Goal: Transaction & Acquisition: Purchase product/service

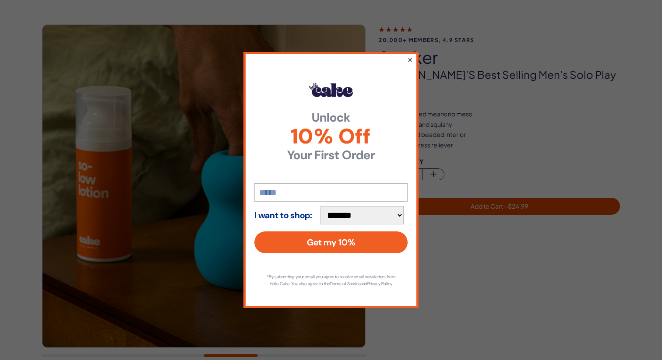
click at [410, 55] on button "×" at bounding box center [410, 59] width 6 height 11
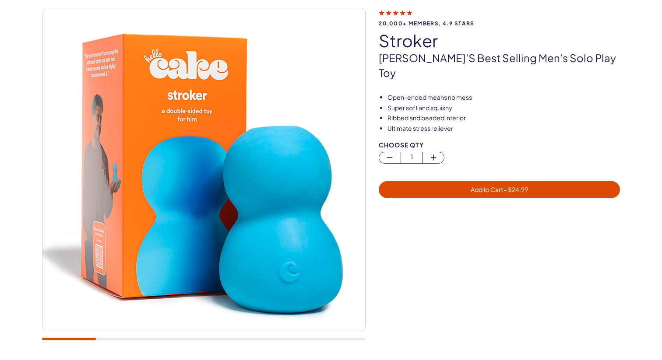
scroll to position [49, 0]
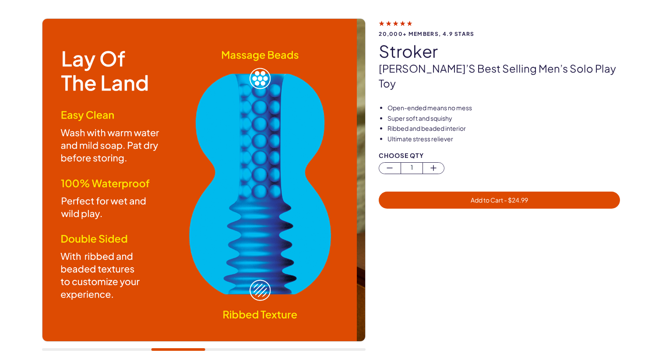
click at [178, 348] on div at bounding box center [203, 349] width 323 height 3
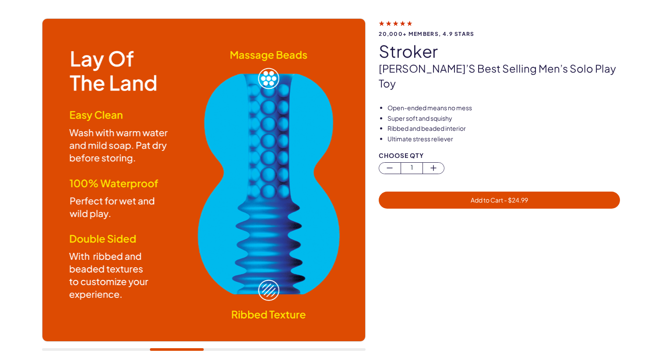
click at [217, 347] on div at bounding box center [203, 189] width 323 height 342
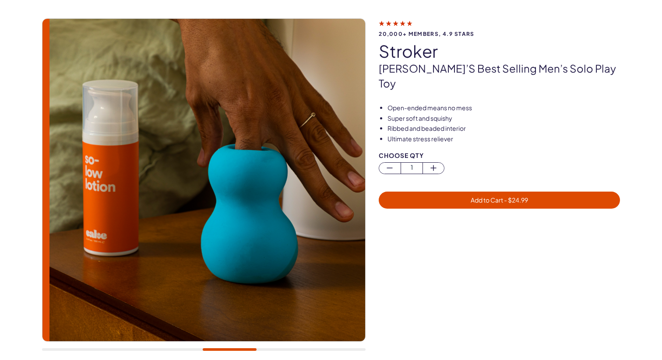
click at [229, 348] on div at bounding box center [203, 349] width 323 height 3
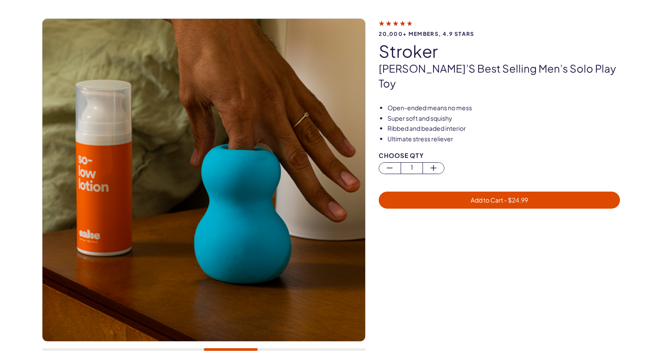
click at [279, 348] on div at bounding box center [203, 189] width 323 height 342
click at [285, 347] on div at bounding box center [203, 189] width 323 height 342
click at [294, 349] on div at bounding box center [203, 349] width 323 height 3
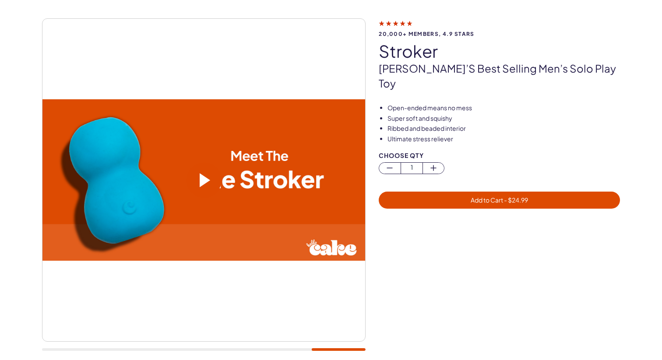
click at [205, 183] on span at bounding box center [205, 180] width 11 height 14
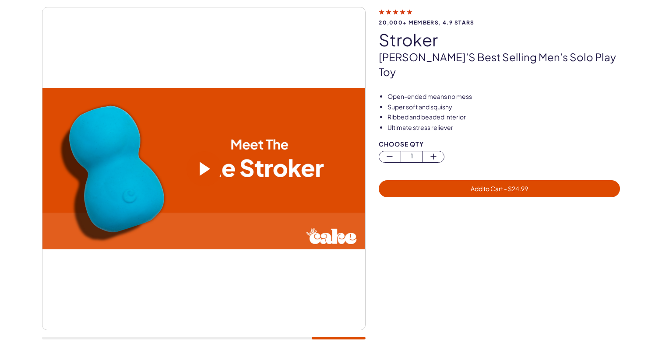
scroll to position [0, 0]
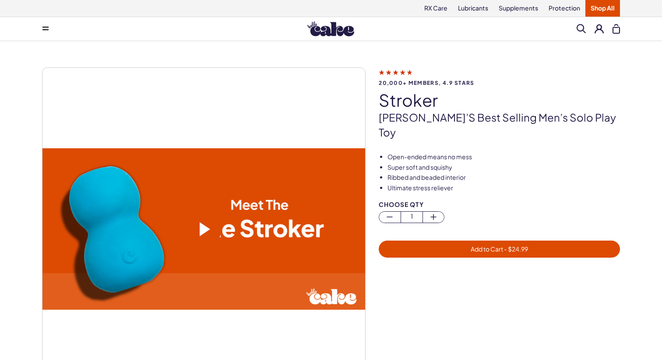
click at [599, 12] on link "Shop All" at bounding box center [602, 8] width 35 height 17
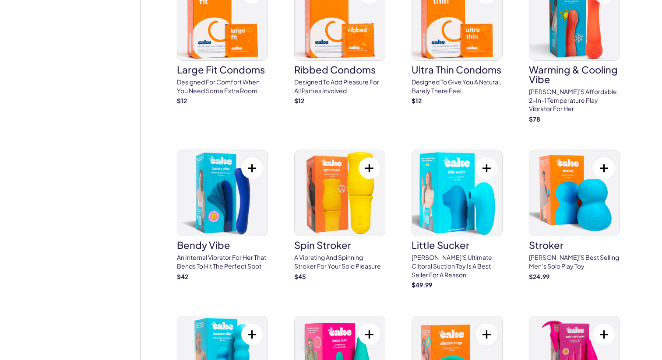
scroll to position [1872, 0]
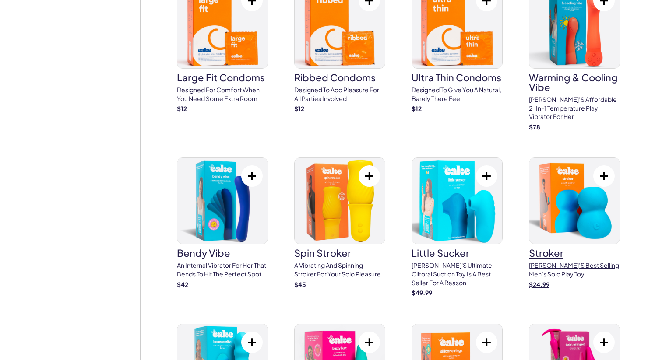
click at [556, 206] on img at bounding box center [574, 201] width 90 height 86
